Goal: Check status

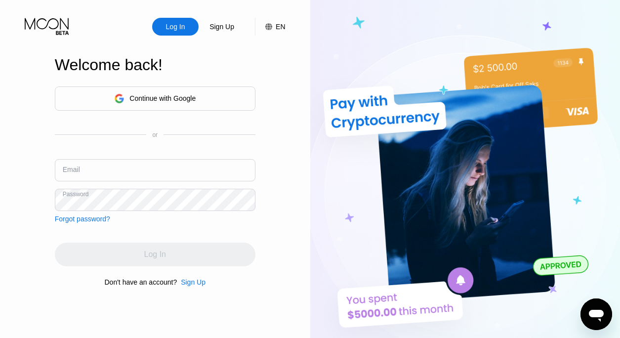
click at [152, 164] on input "text" at bounding box center [155, 170] width 201 height 22
click at [160, 99] on div "Continue with Google" at bounding box center [162, 98] width 66 height 8
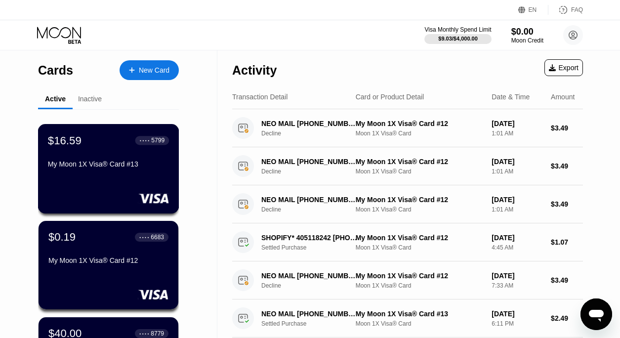
click at [125, 153] on div "$16.59 ● ● ● ● 5799 My Moon 1X Visa® Card #13" at bounding box center [108, 153] width 121 height 38
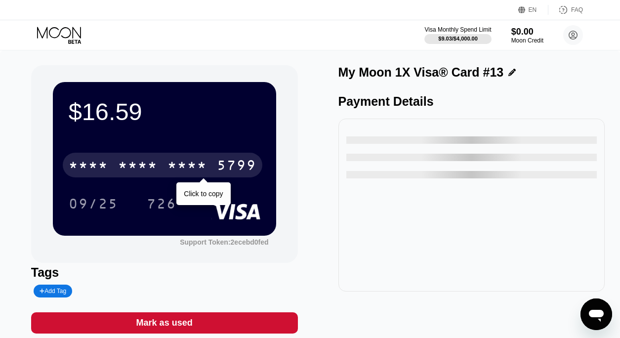
click at [157, 168] on div "* * * *" at bounding box center [138, 167] width 40 height 16
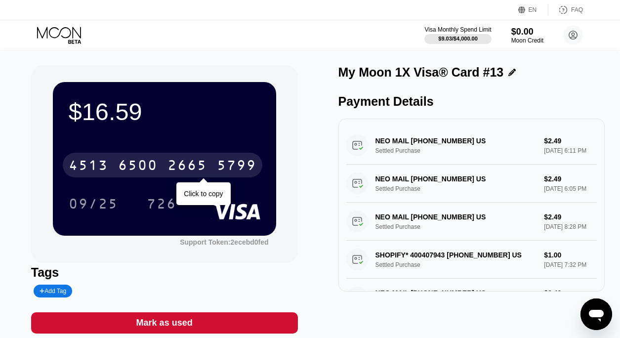
drag, startPoint x: 174, startPoint y: 170, endPoint x: 160, endPoint y: 174, distance: 15.2
click at [174, 170] on div "2665" at bounding box center [188, 167] width 40 height 16
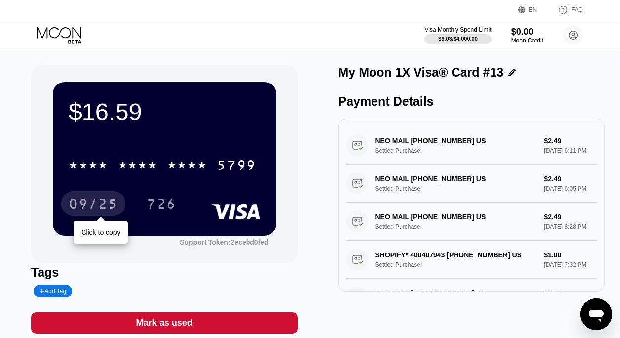
click at [108, 206] on div "09/25" at bounding box center [93, 205] width 49 height 16
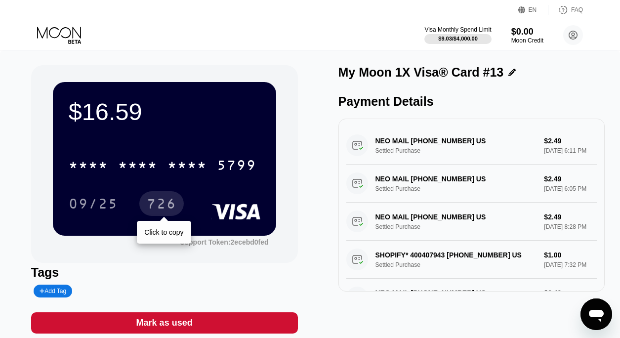
click at [154, 208] on div "726" at bounding box center [162, 205] width 30 height 16
